Goal: Communication & Community: Connect with others

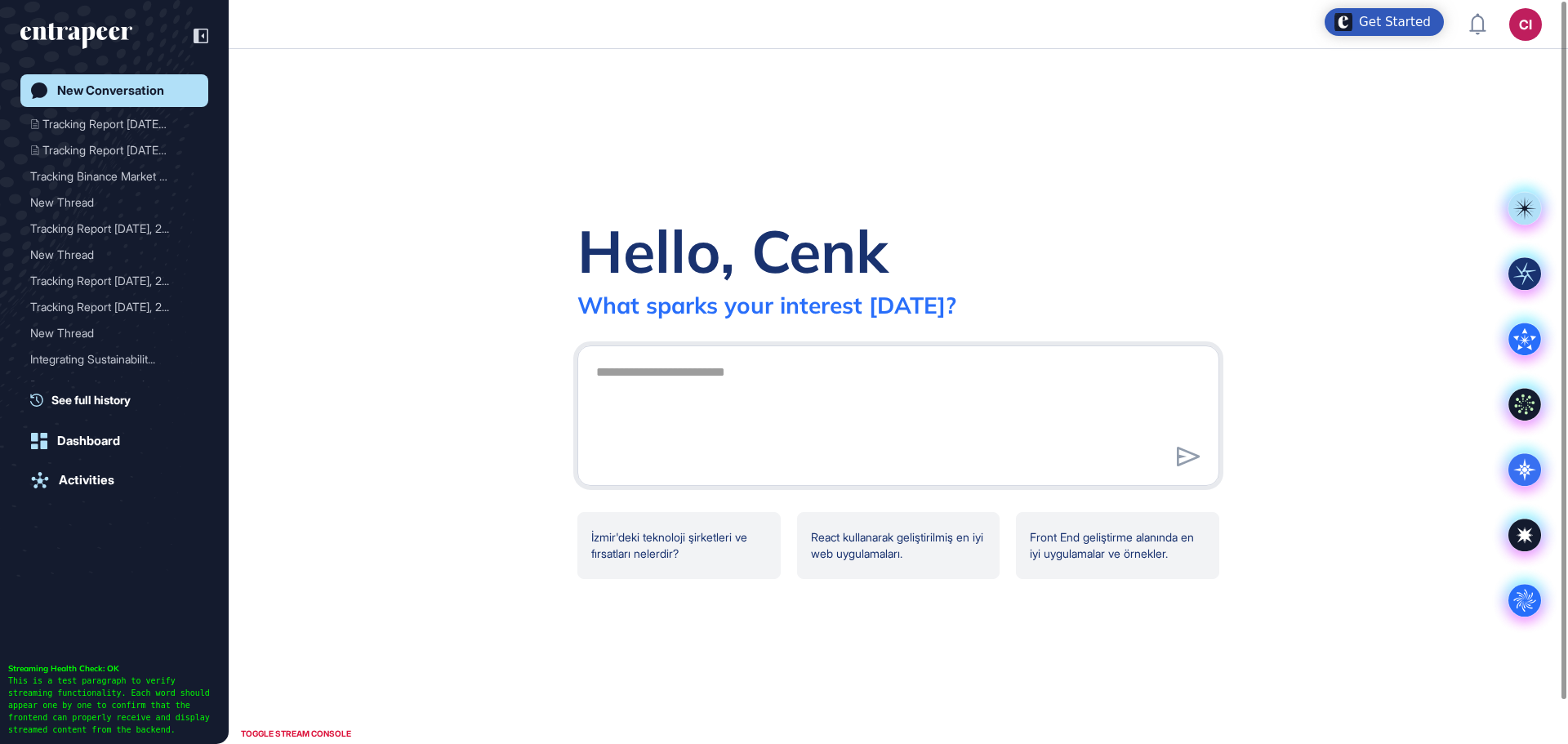
scroll to position [544, 0]
click at [114, 438] on div "Dashboard" at bounding box center [88, 441] width 63 height 15
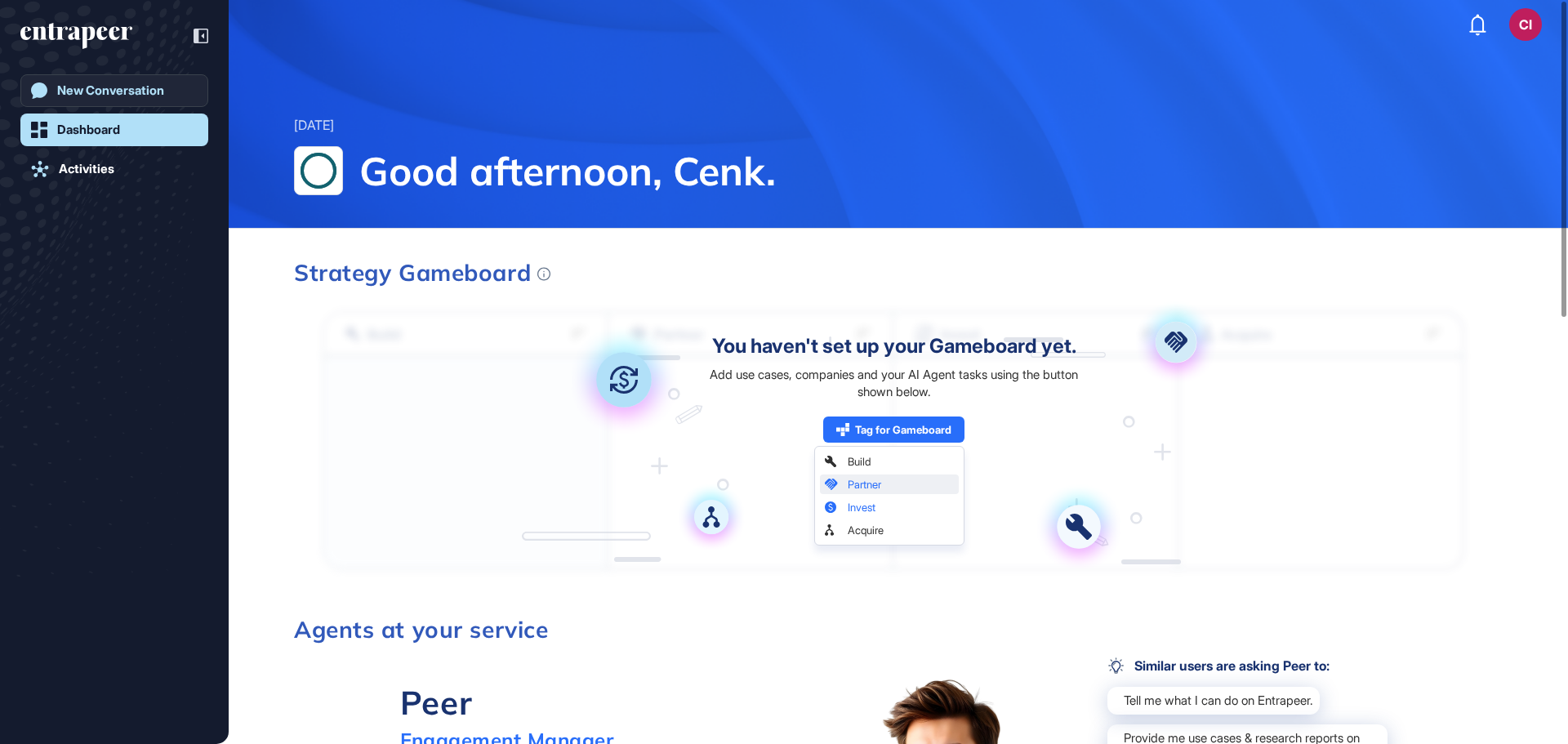
click at [98, 95] on div "New Conversation" at bounding box center [110, 91] width 107 height 15
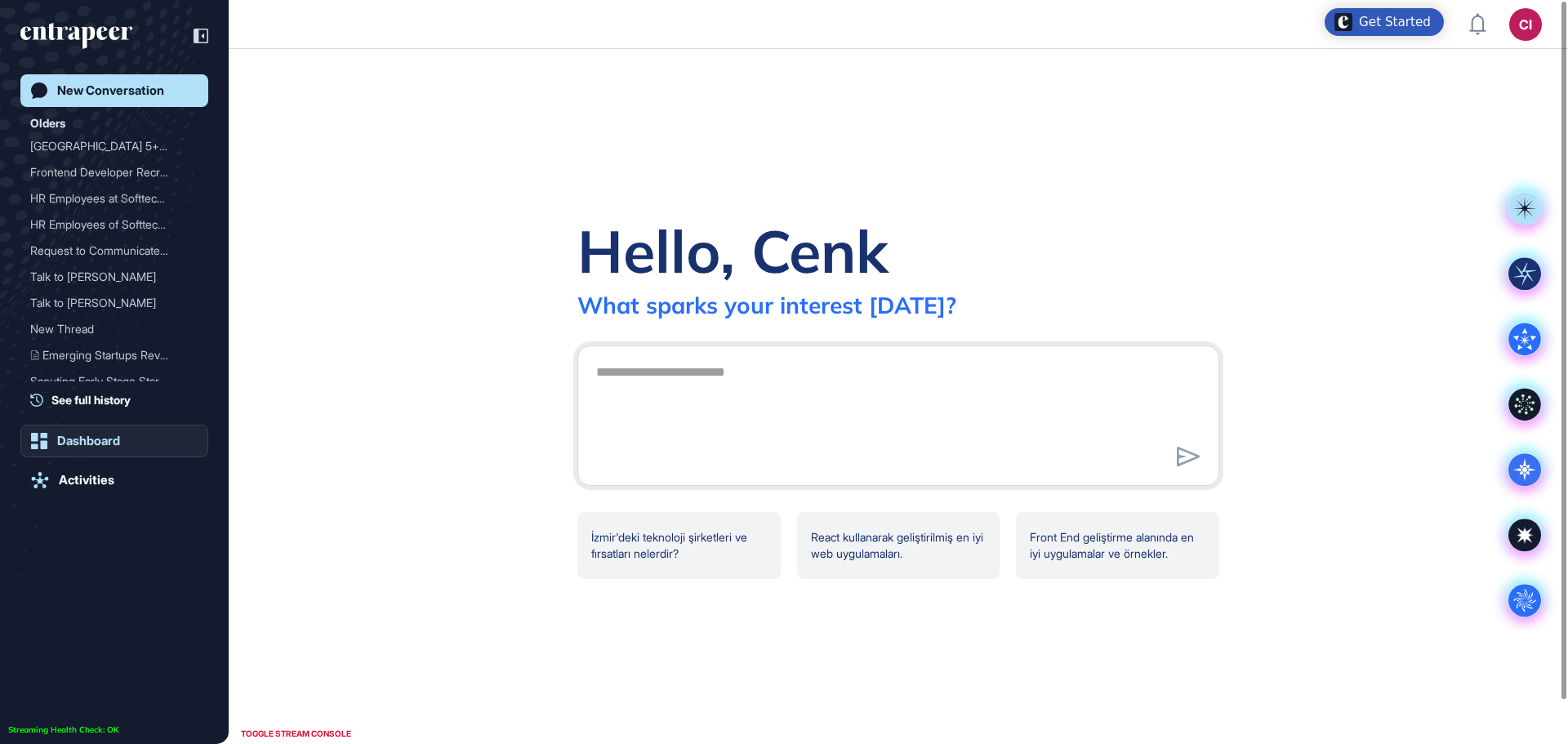
click at [82, 442] on div "Dashboard" at bounding box center [88, 441] width 63 height 15
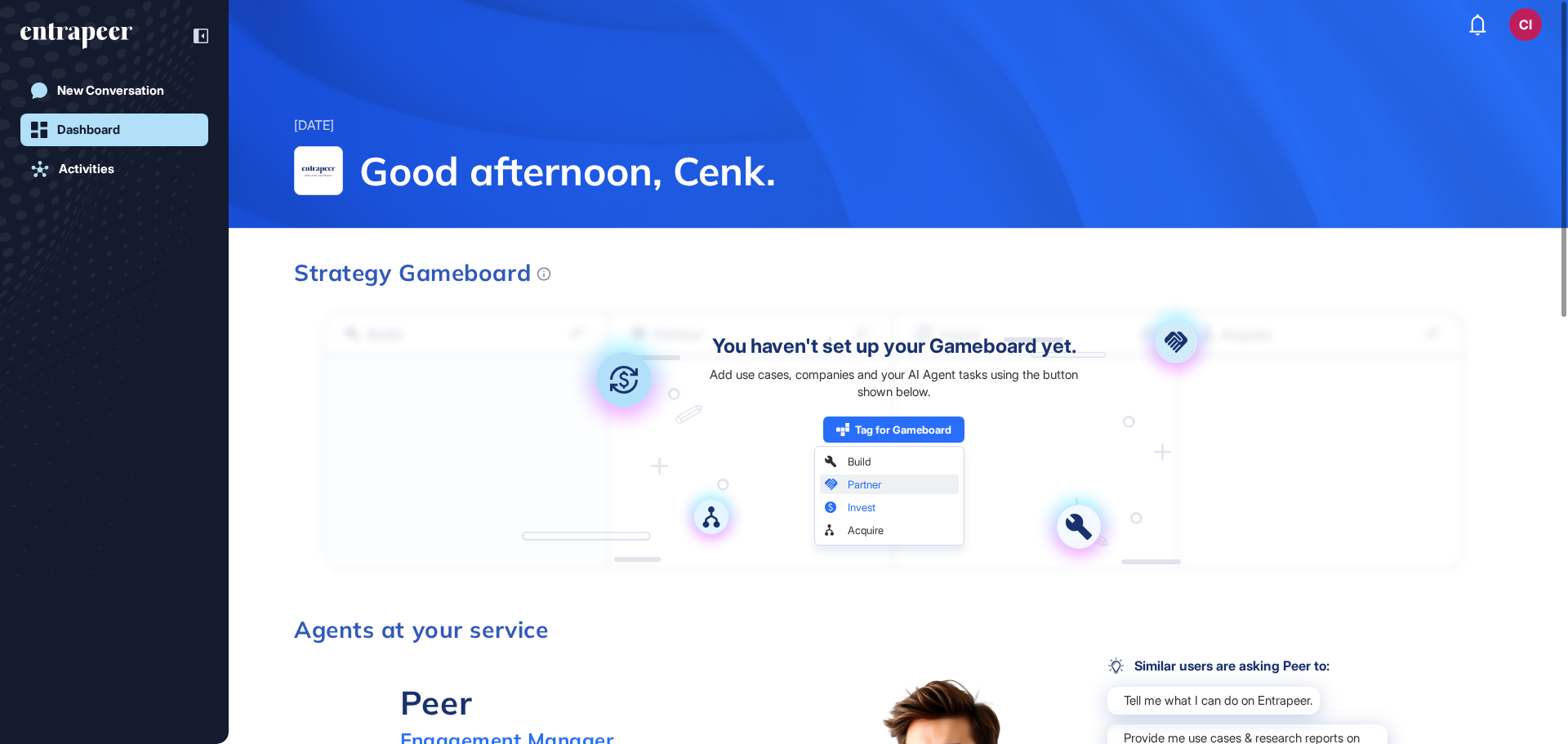
click at [94, 128] on div "Dashboard" at bounding box center [88, 130] width 63 height 15
